Goal: Information Seeking & Learning: Learn about a topic

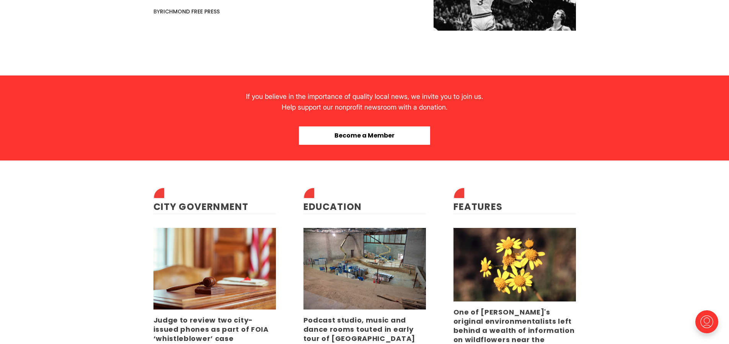
scroll to position [1799, 0]
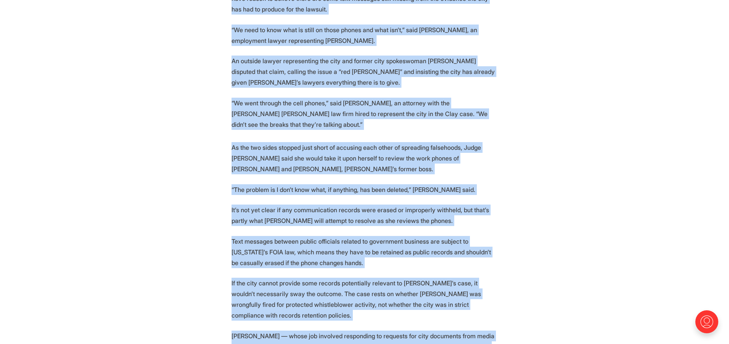
scroll to position [414, 0]
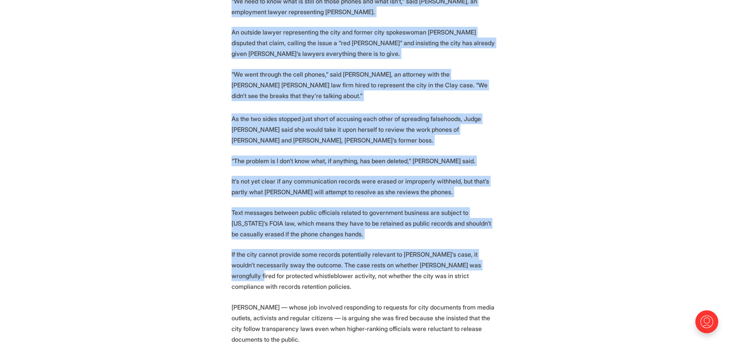
drag, startPoint x: 306, startPoint y: 171, endPoint x: 491, endPoint y: 268, distance: 209.4
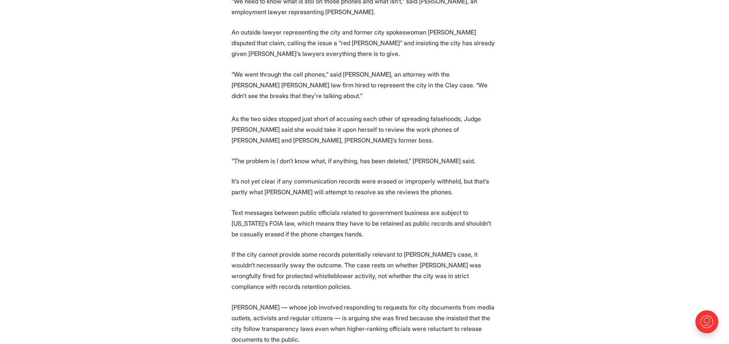
click at [388, 279] on p "If the city cannot provide some records potentially relevant to Clay’s case, it…" at bounding box center [365, 270] width 266 height 43
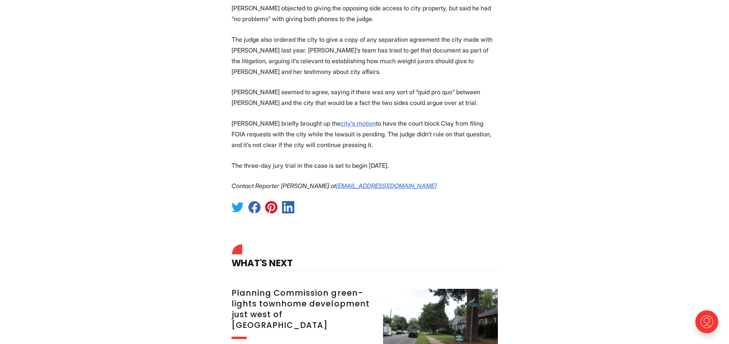
scroll to position [1256, 0]
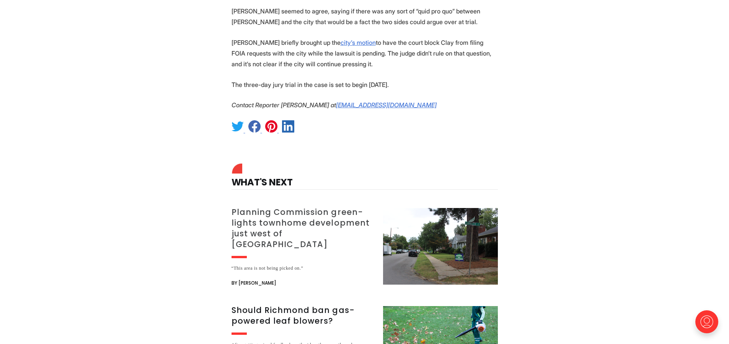
click at [279, 207] on h3 "Planning Commission green-lights townhome development just west of [GEOGRAPHIC_…" at bounding box center [303, 228] width 142 height 43
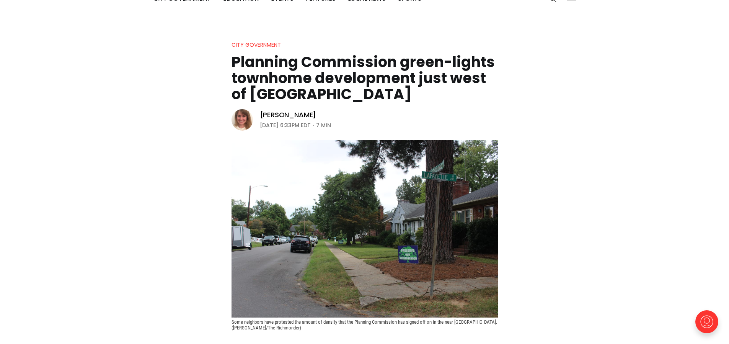
scroll to position [115, 0]
